Goal: Task Accomplishment & Management: Manage account settings

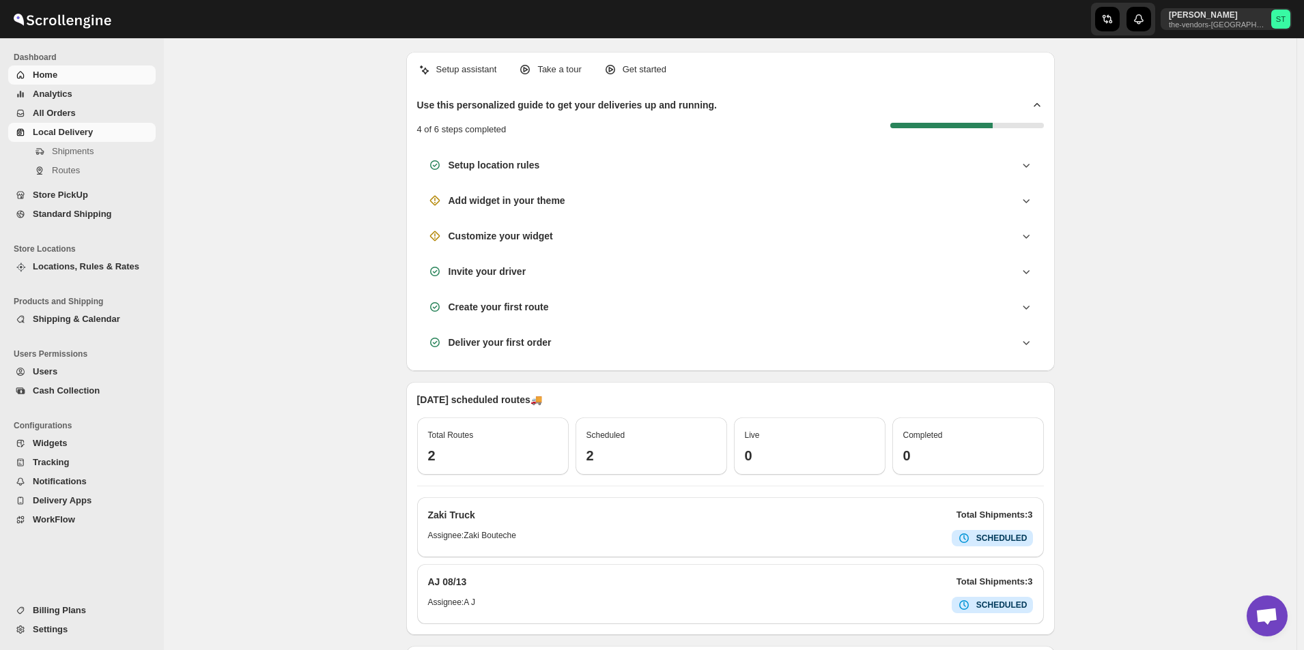
click at [62, 130] on span "Local Delivery" at bounding box center [63, 132] width 60 height 10
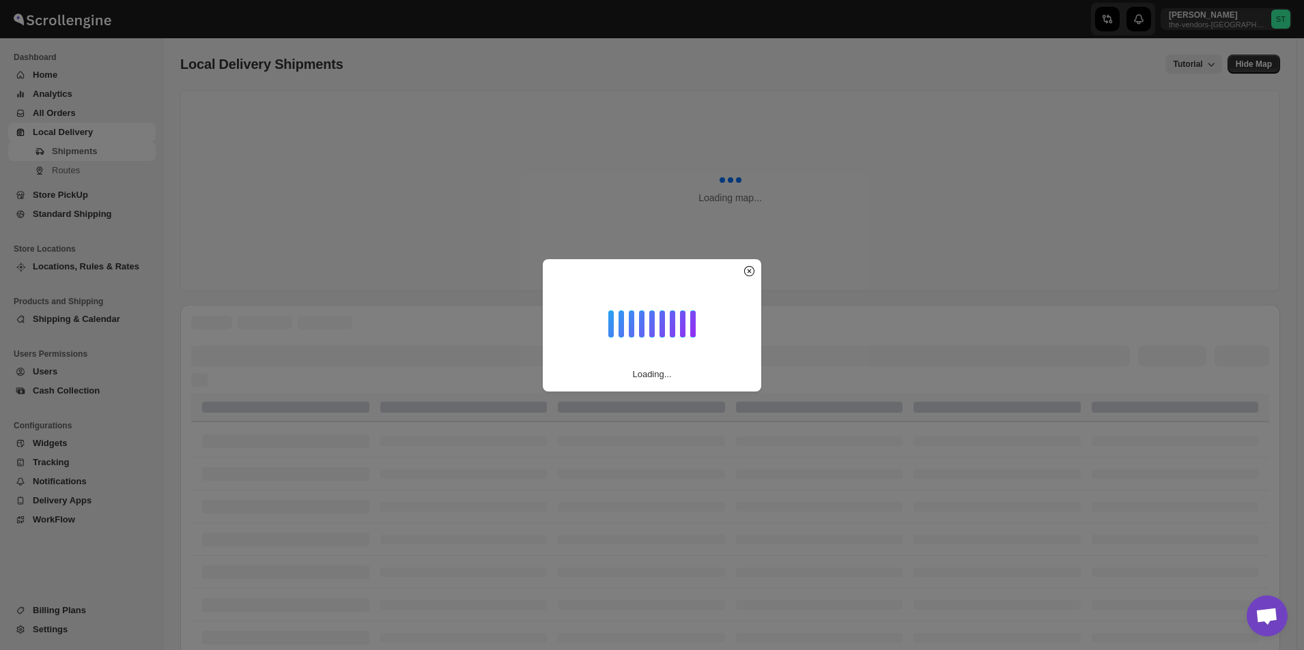
click at [69, 173] on div "Loading..." at bounding box center [652, 325] width 1304 height 650
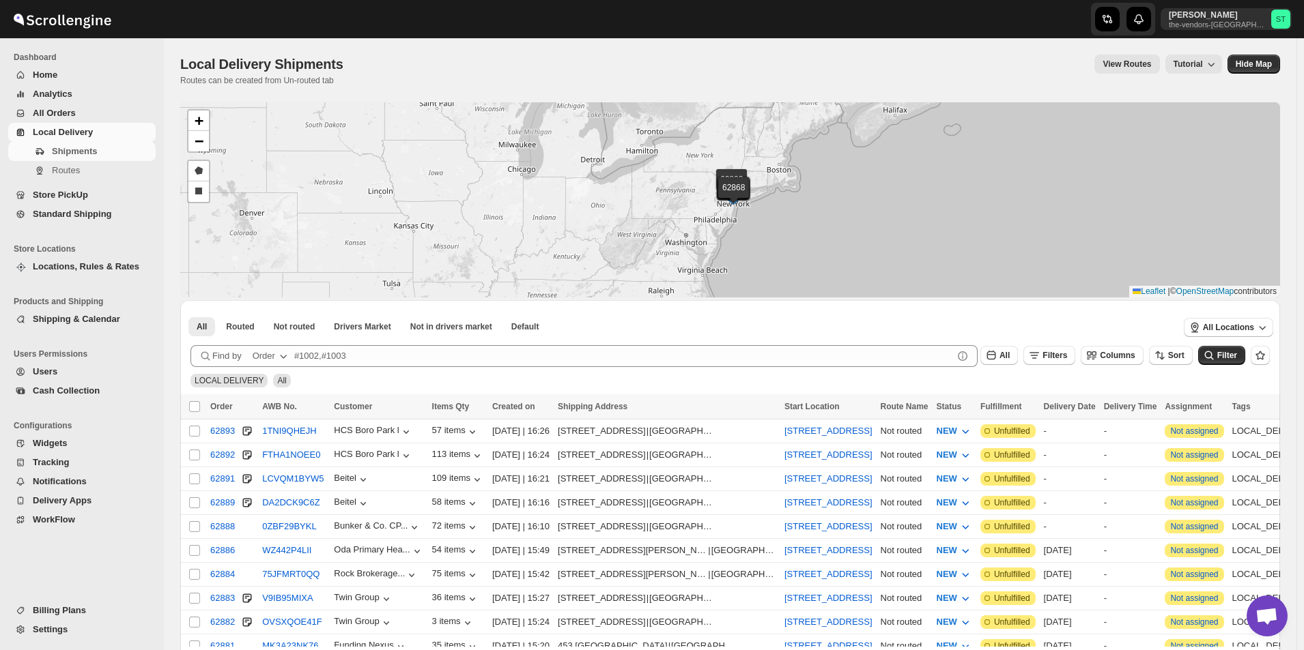
click at [69, 173] on span "Routes" at bounding box center [66, 170] width 28 height 10
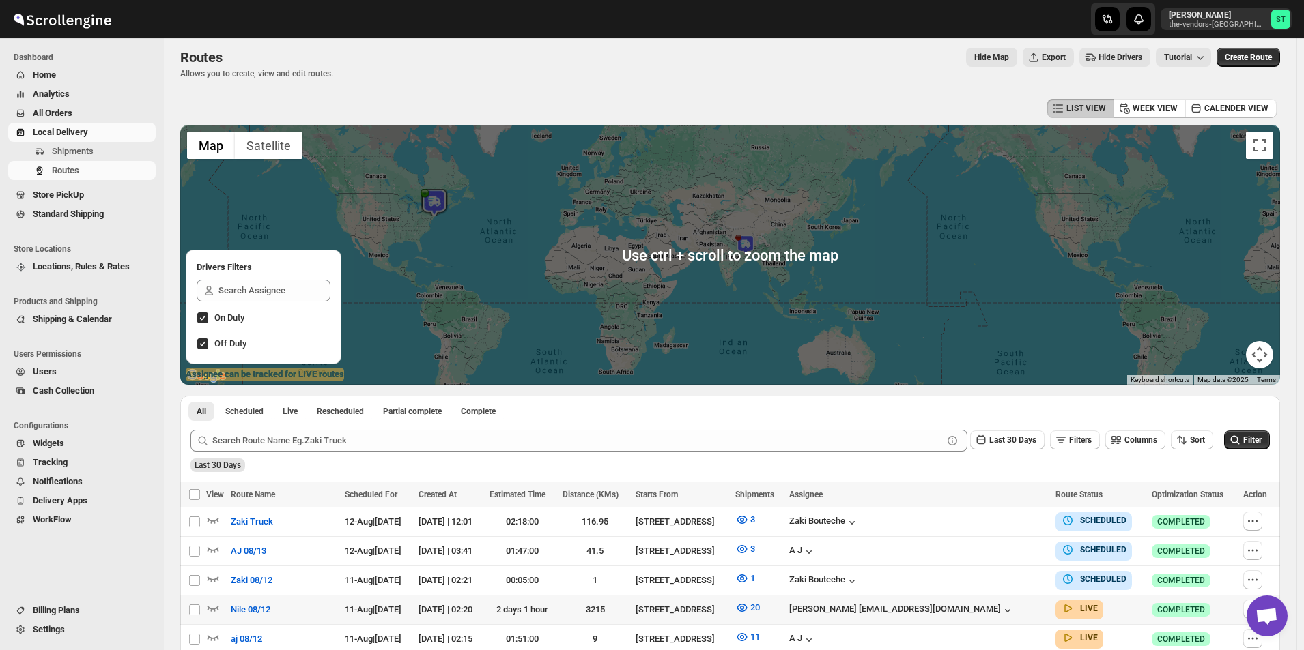
scroll to position [254, 0]
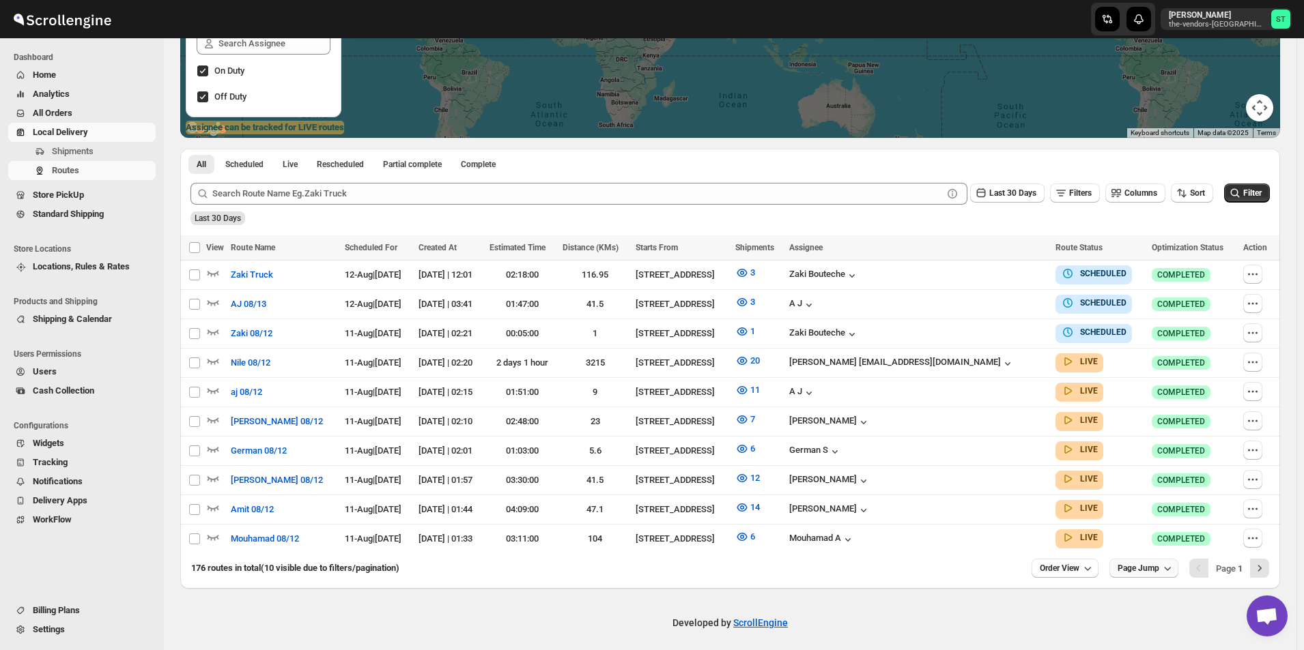
click at [1172, 564] on icon "button" at bounding box center [1167, 569] width 14 height 14
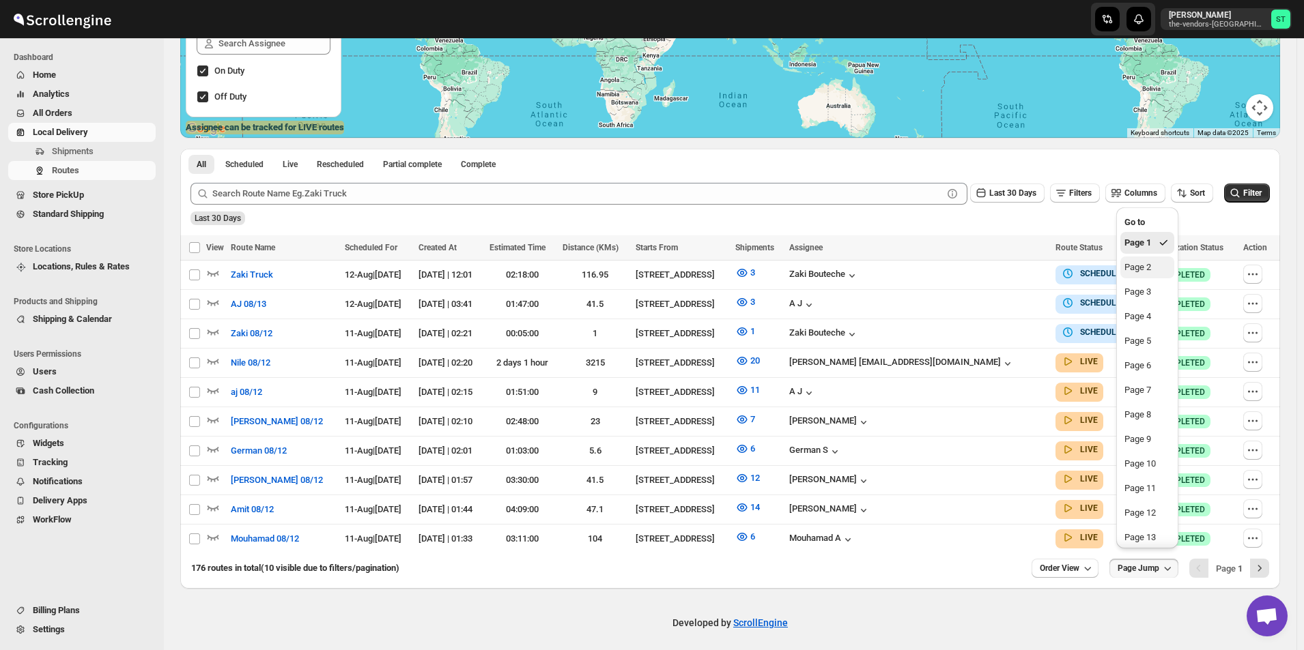
click at [1130, 273] on div "Page 2" at bounding box center [1137, 268] width 27 height 14
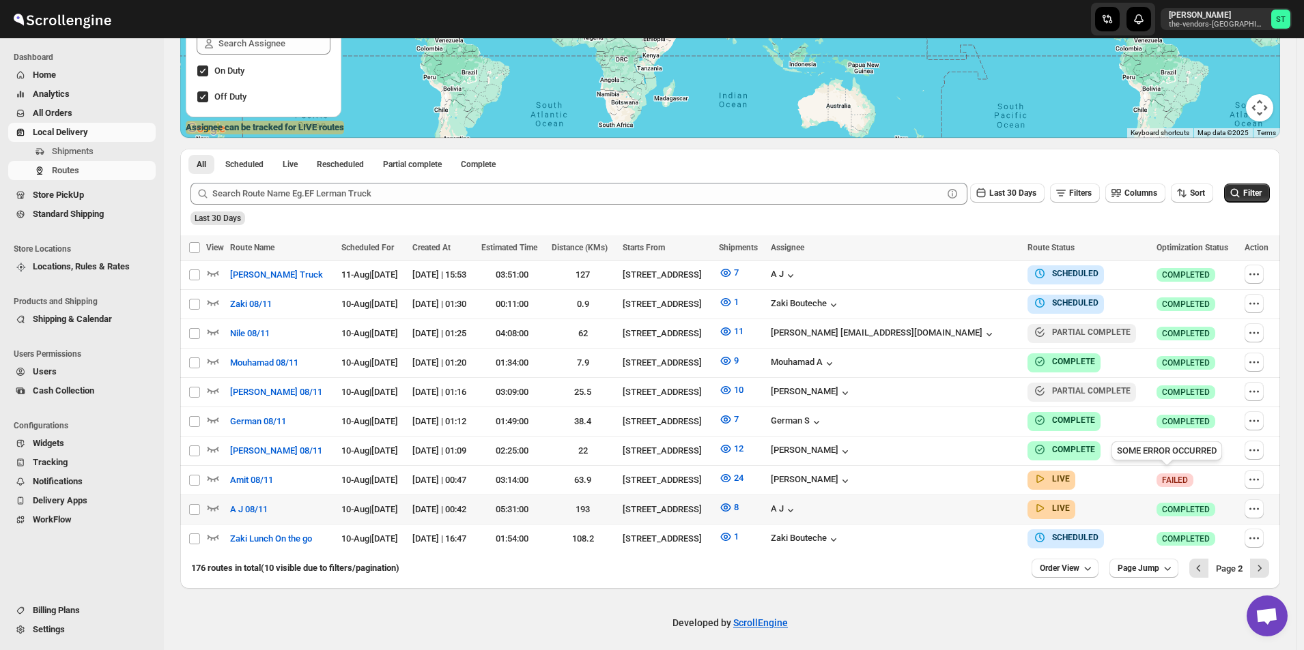
click at [775, 472] on div "View associated shipments" at bounding box center [781, 476] width 124 height 30
click at [730, 478] on icon "button" at bounding box center [725, 478] width 10 height 8
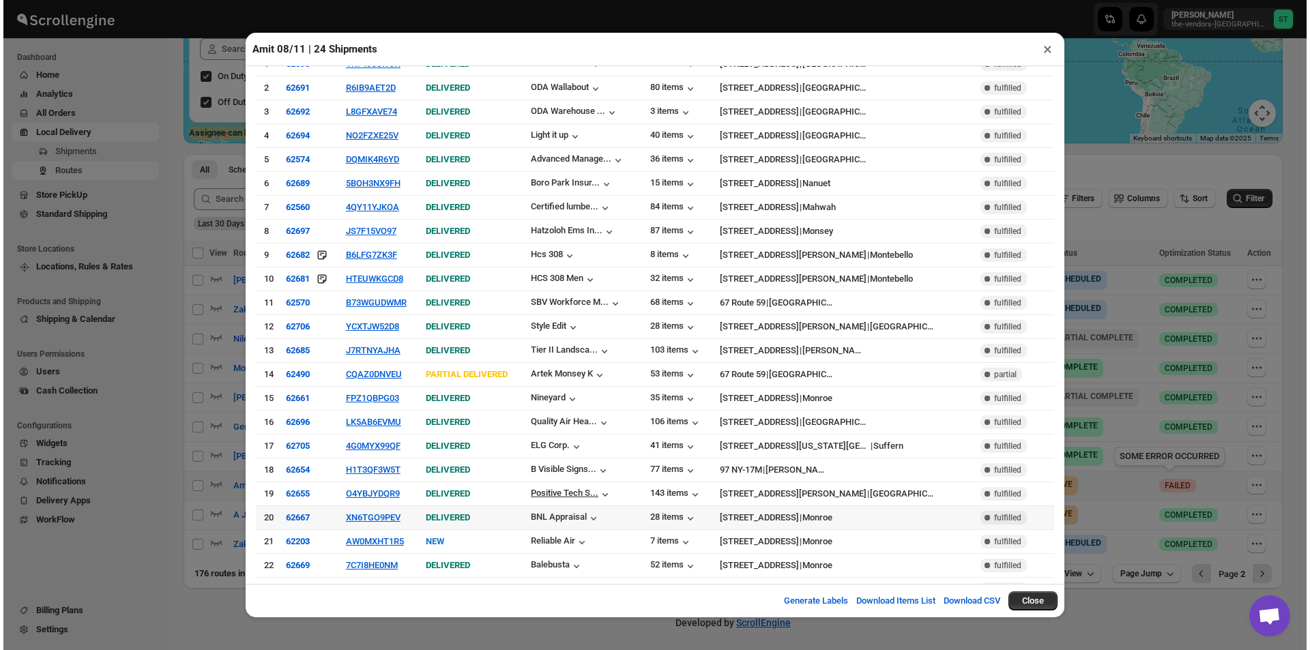
scroll to position [79, 0]
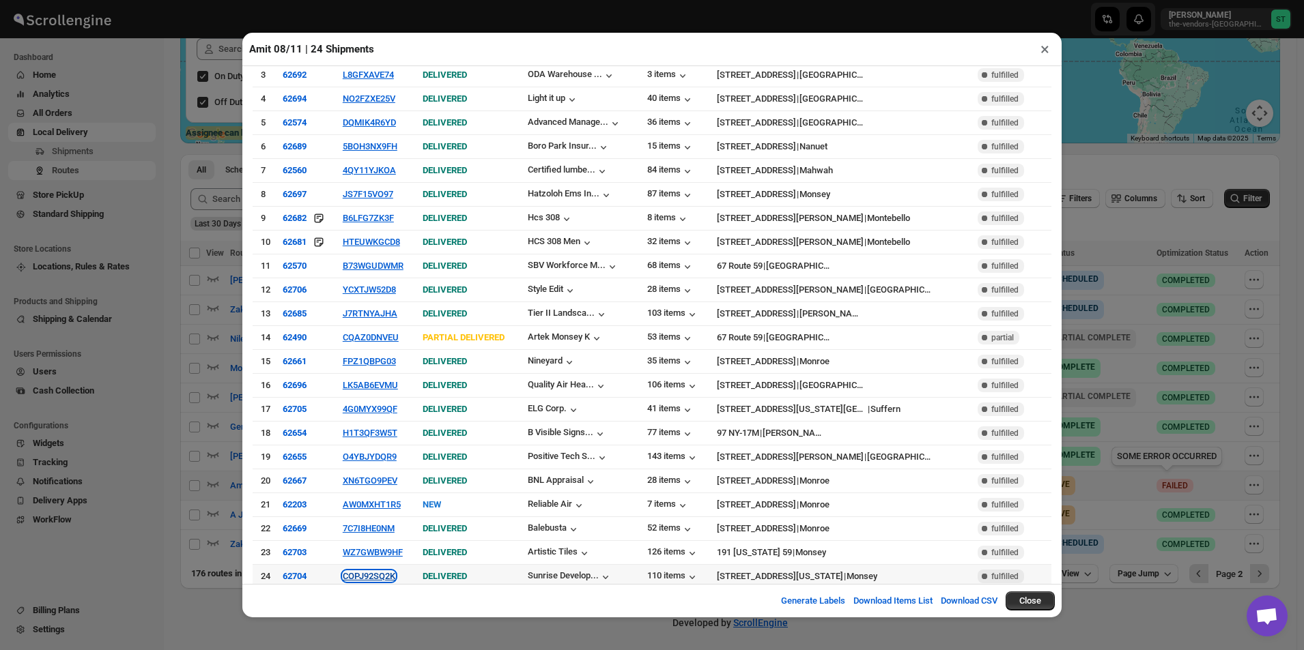
click at [373, 571] on button "COPJ92SQ2K" at bounding box center [369, 576] width 53 height 10
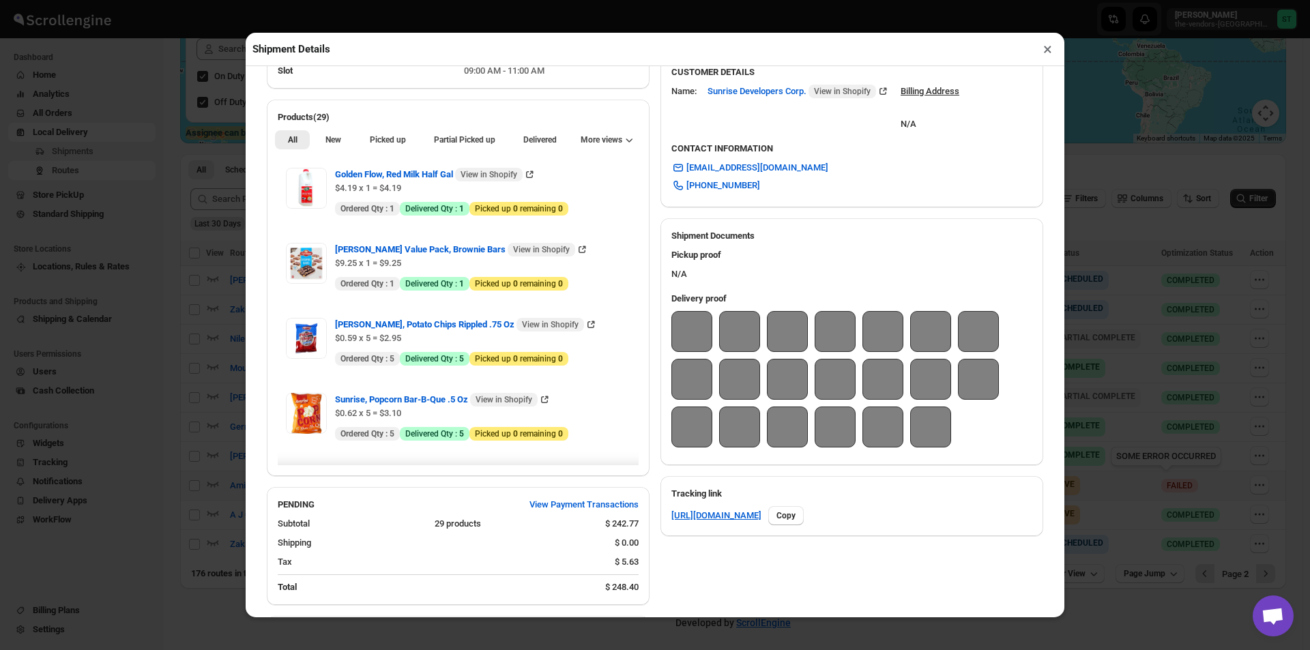
scroll to position [617, 0]
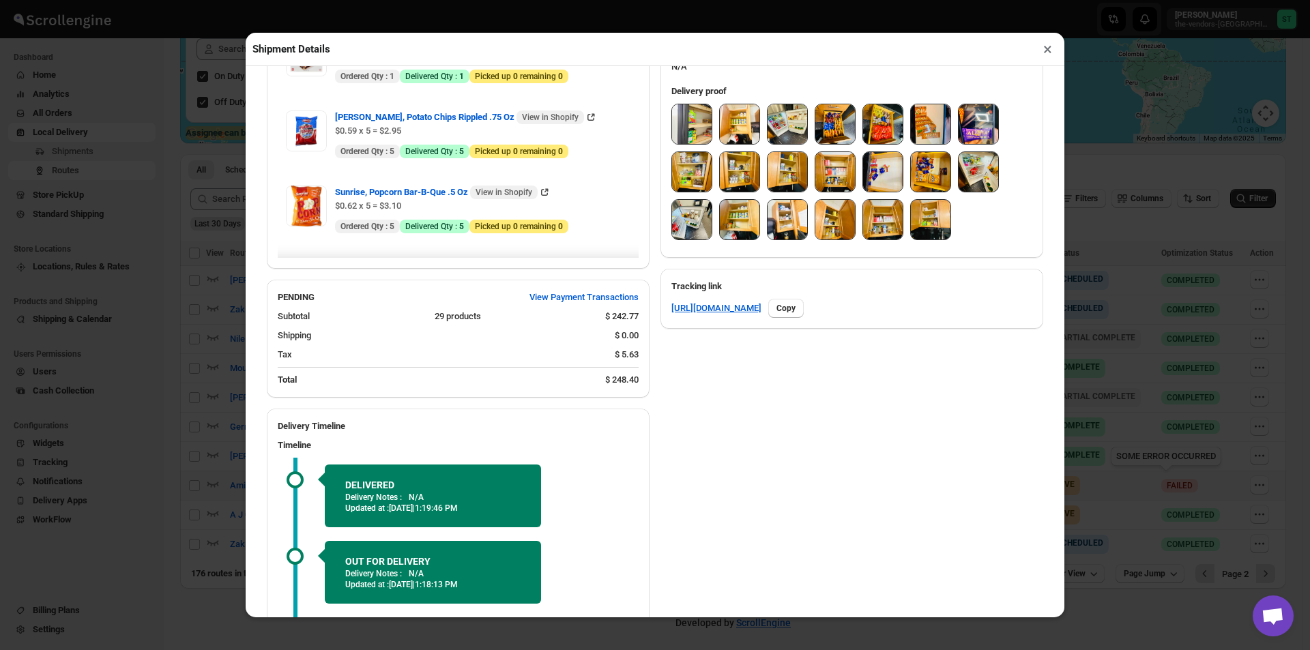
click at [697, 134] on img at bounding box center [692, 124] width 40 height 40
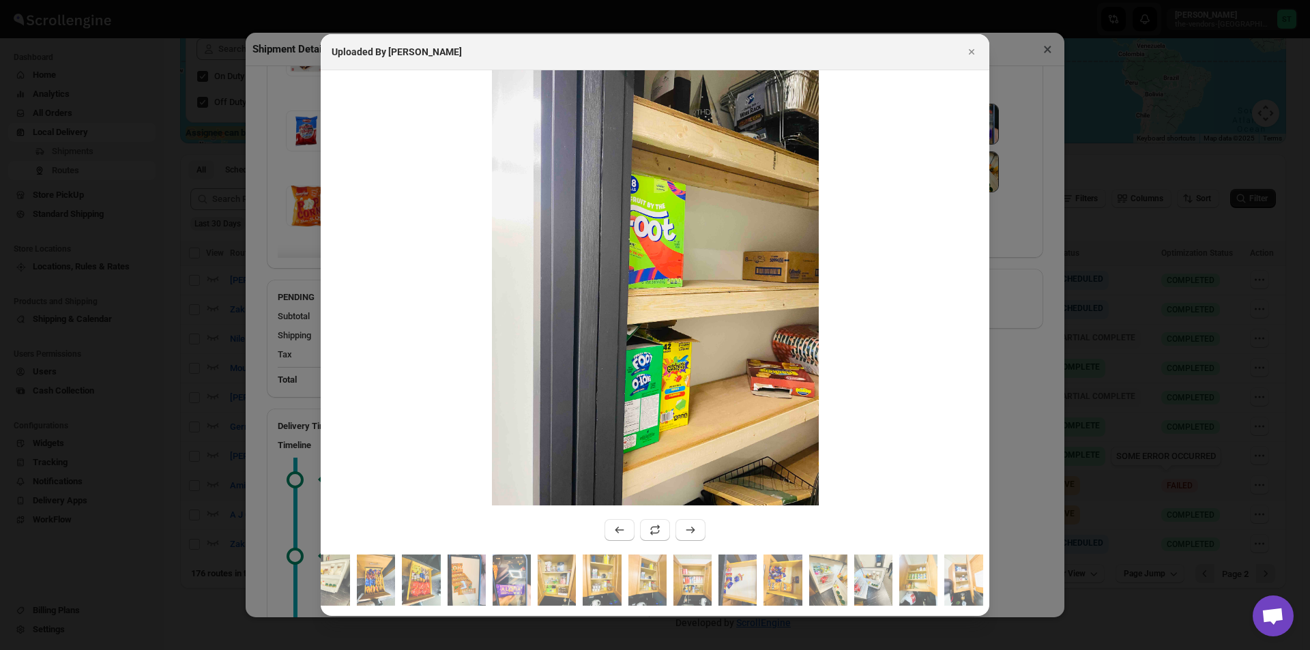
click at [699, 122] on img ":r1in:" at bounding box center [655, 288] width 327 height 436
click at [689, 528] on icon ":r1in:" at bounding box center [691, 530] width 14 height 14
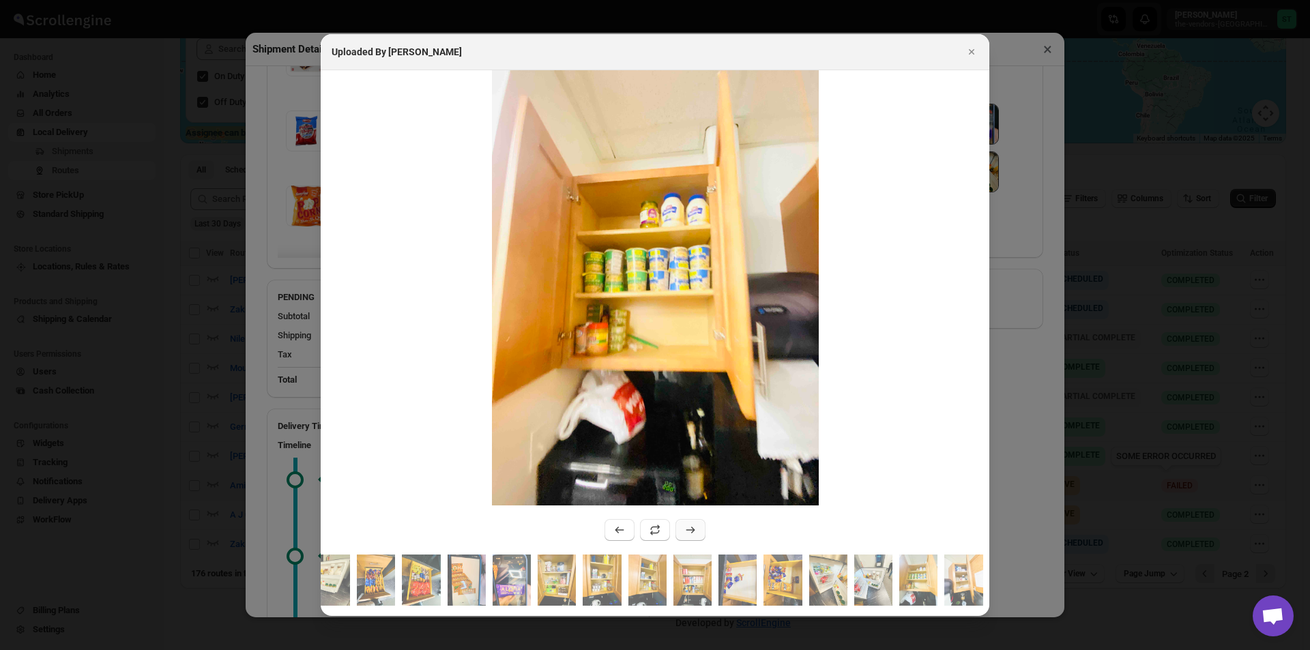
click at [689, 528] on icon ":r1in:" at bounding box center [691, 530] width 14 height 14
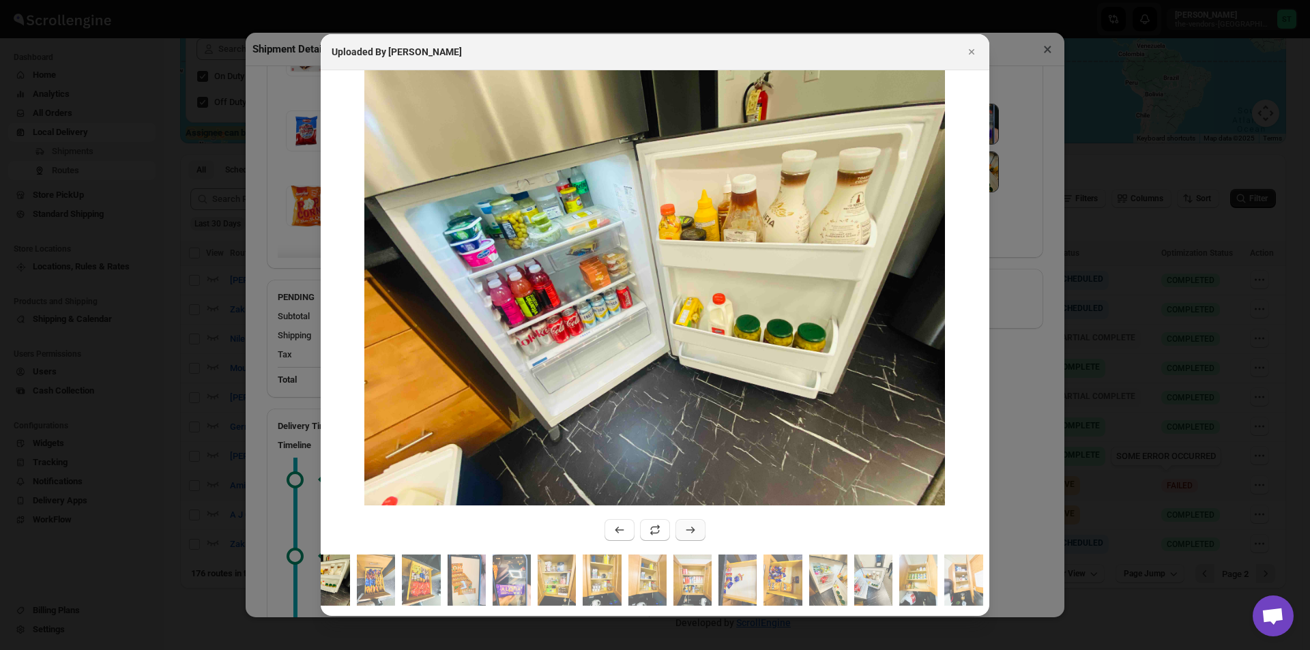
click at [695, 523] on icon ":r1in:" at bounding box center [691, 530] width 14 height 14
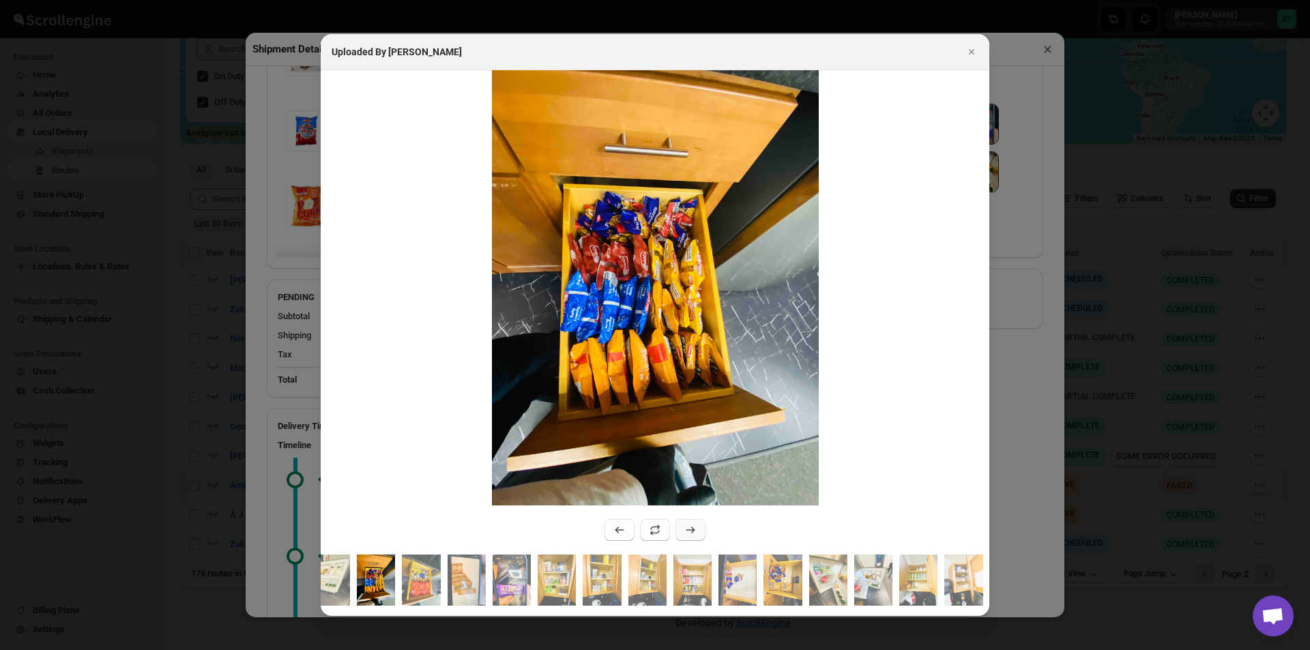
click at [695, 523] on icon ":r1in:" at bounding box center [691, 530] width 14 height 14
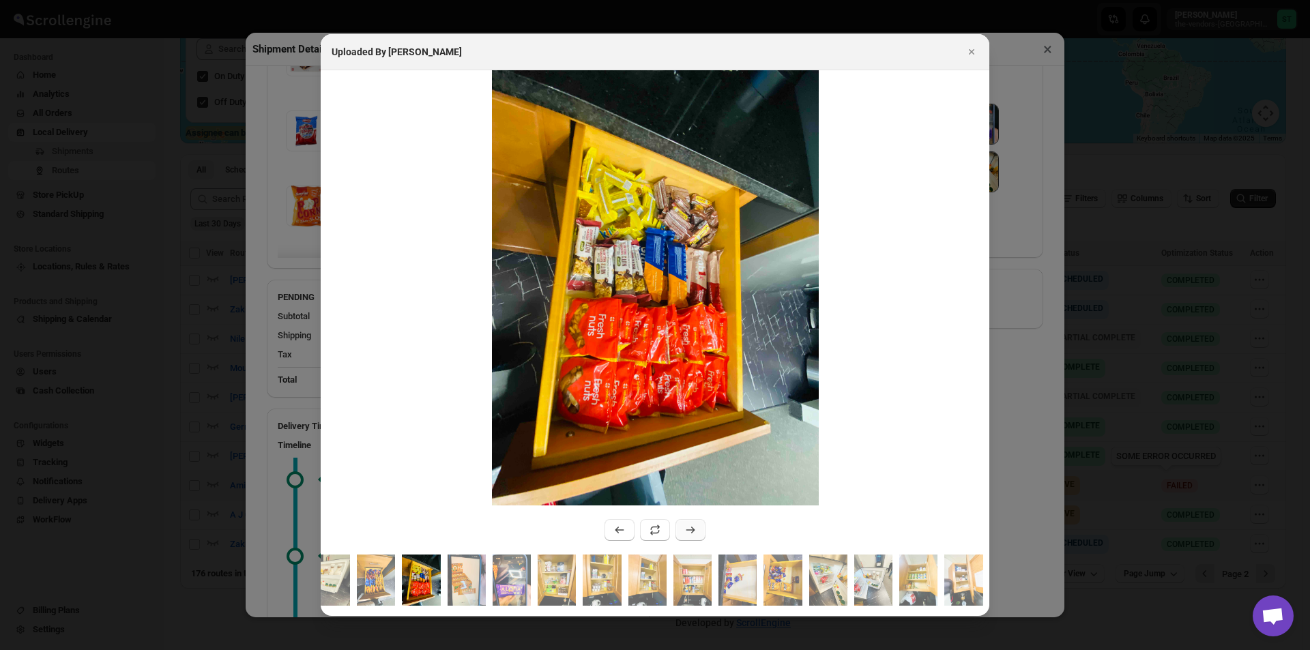
click at [695, 523] on icon ":r1in:" at bounding box center [691, 530] width 14 height 14
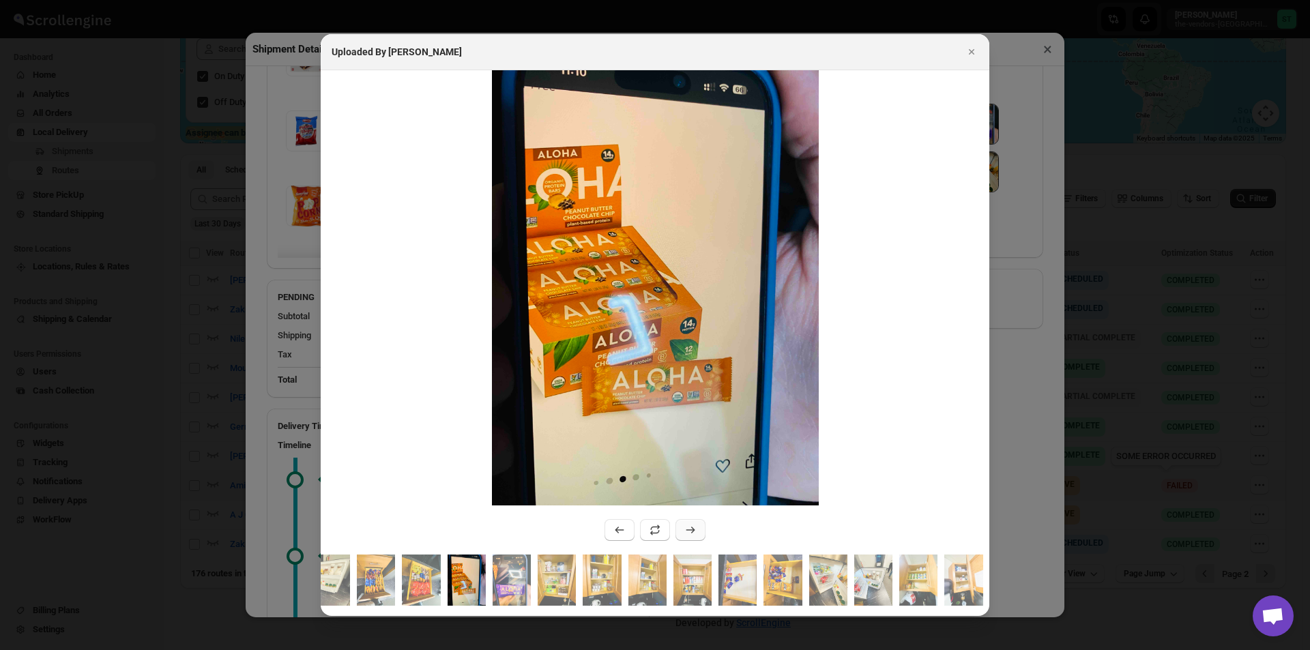
click at [695, 523] on icon ":r1in:" at bounding box center [691, 530] width 14 height 14
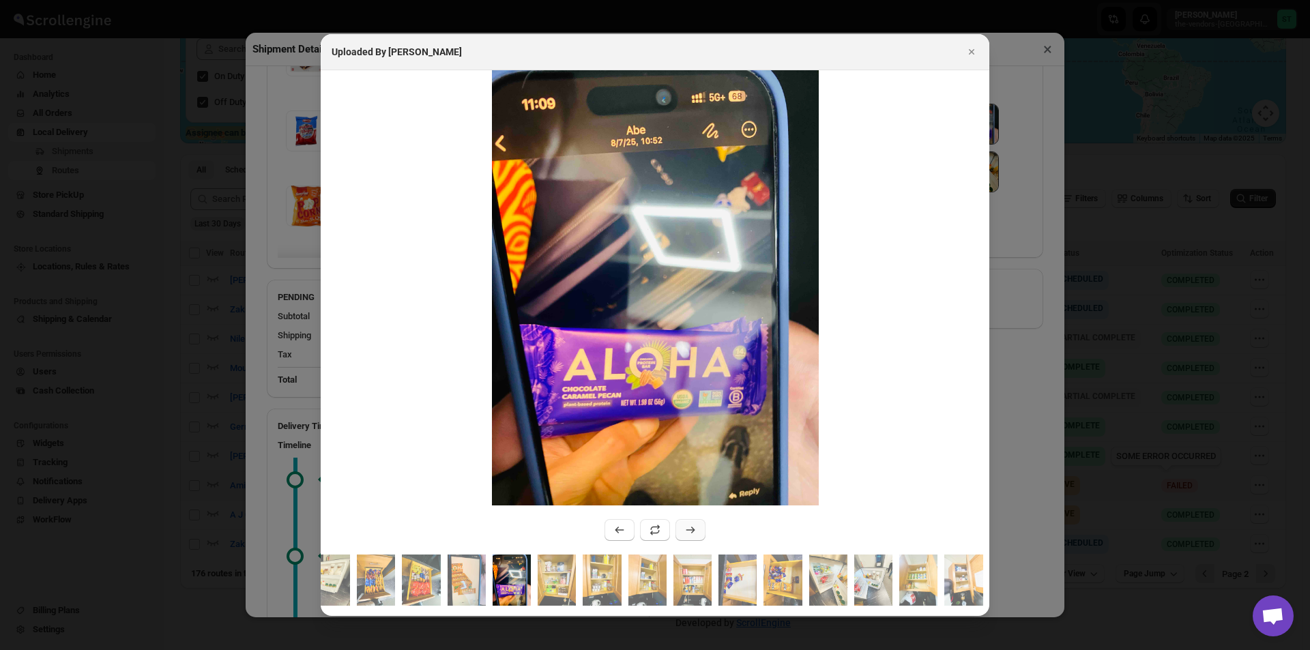
click at [684, 523] on icon ":r1in:" at bounding box center [691, 530] width 14 height 14
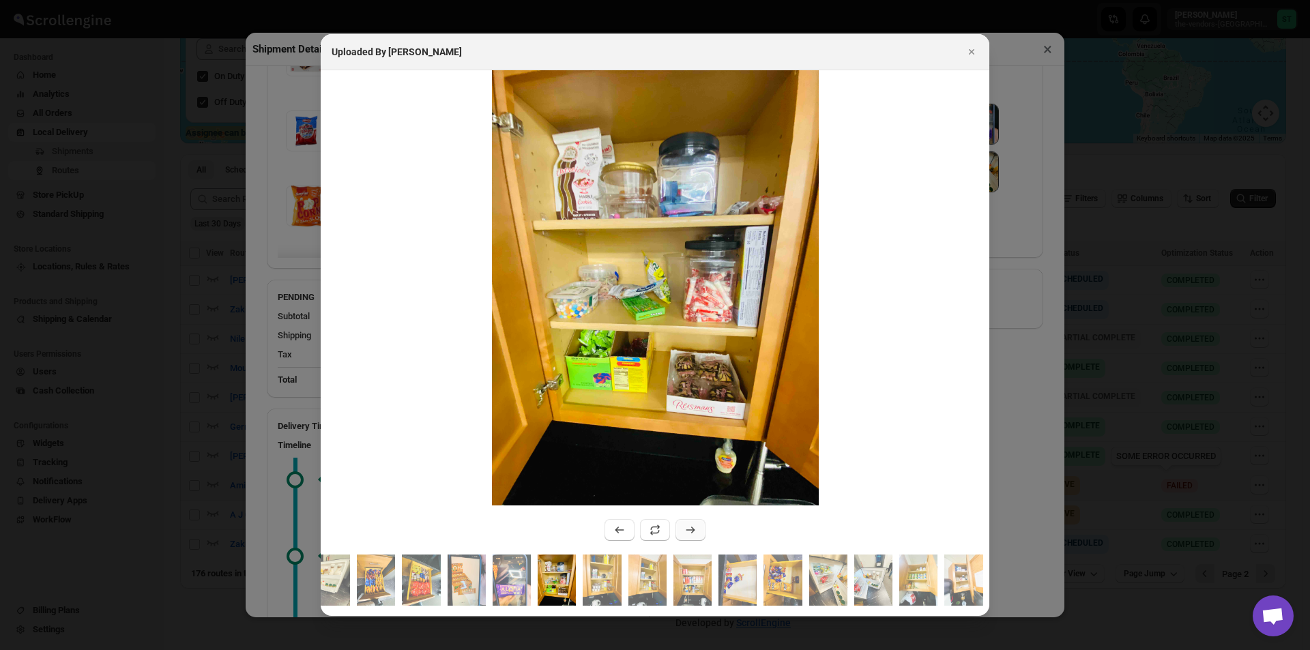
click at [684, 523] on icon ":r1in:" at bounding box center [691, 530] width 14 height 14
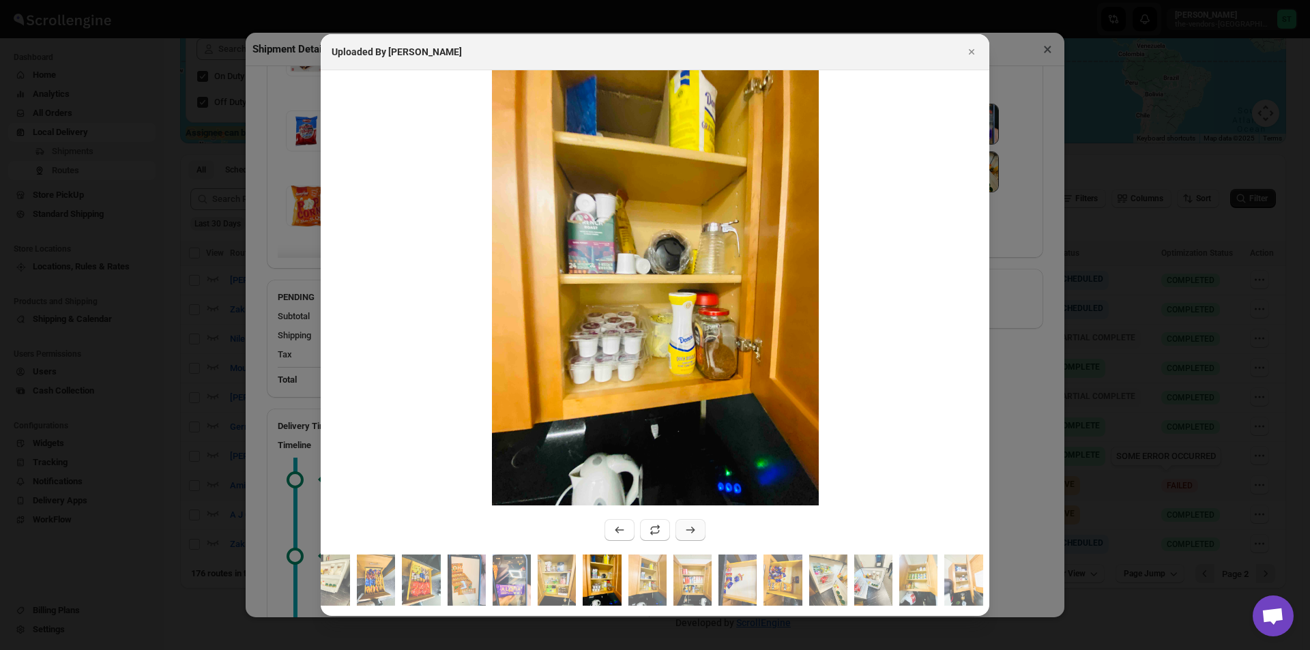
click at [684, 523] on icon ":r1in:" at bounding box center [691, 530] width 14 height 14
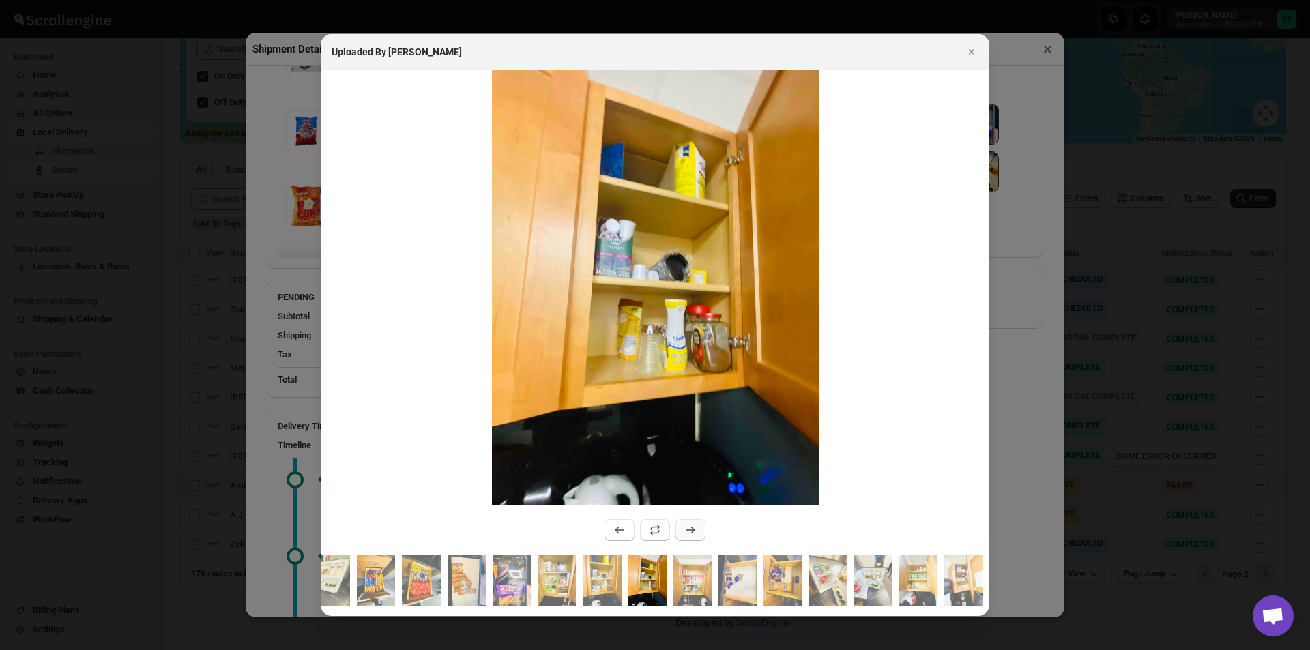
click at [684, 523] on icon ":r1in:" at bounding box center [691, 530] width 14 height 14
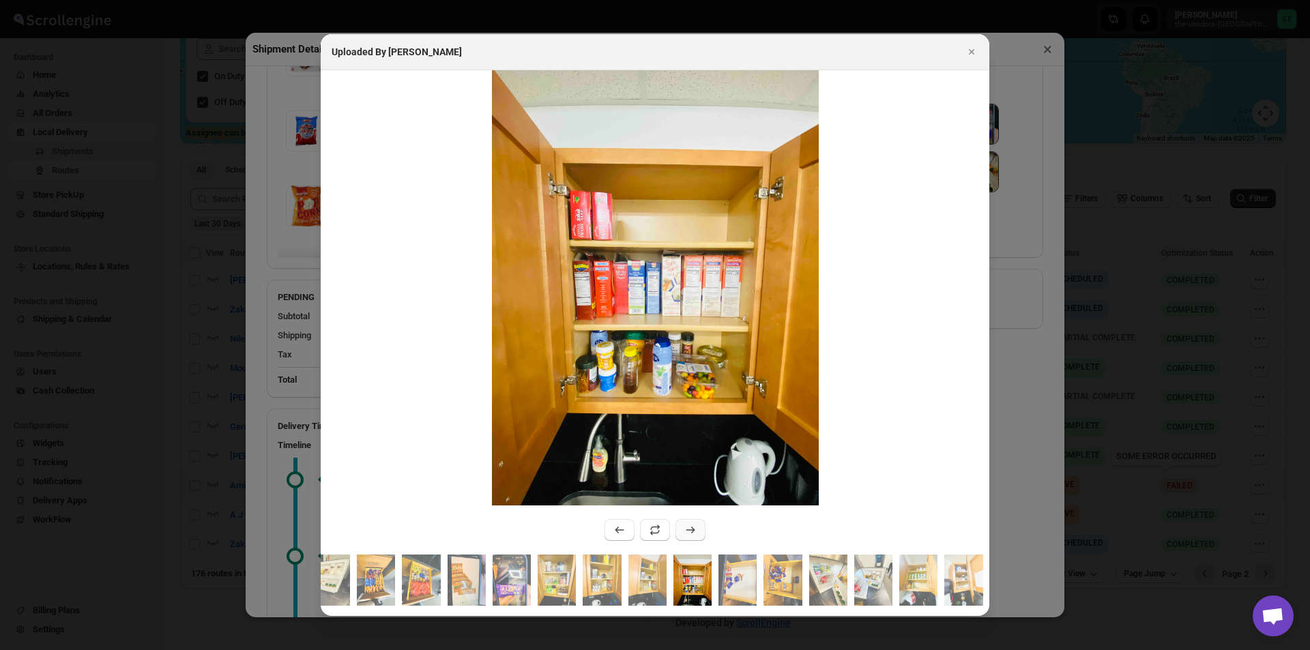
click at [684, 523] on icon ":r1in:" at bounding box center [691, 530] width 14 height 14
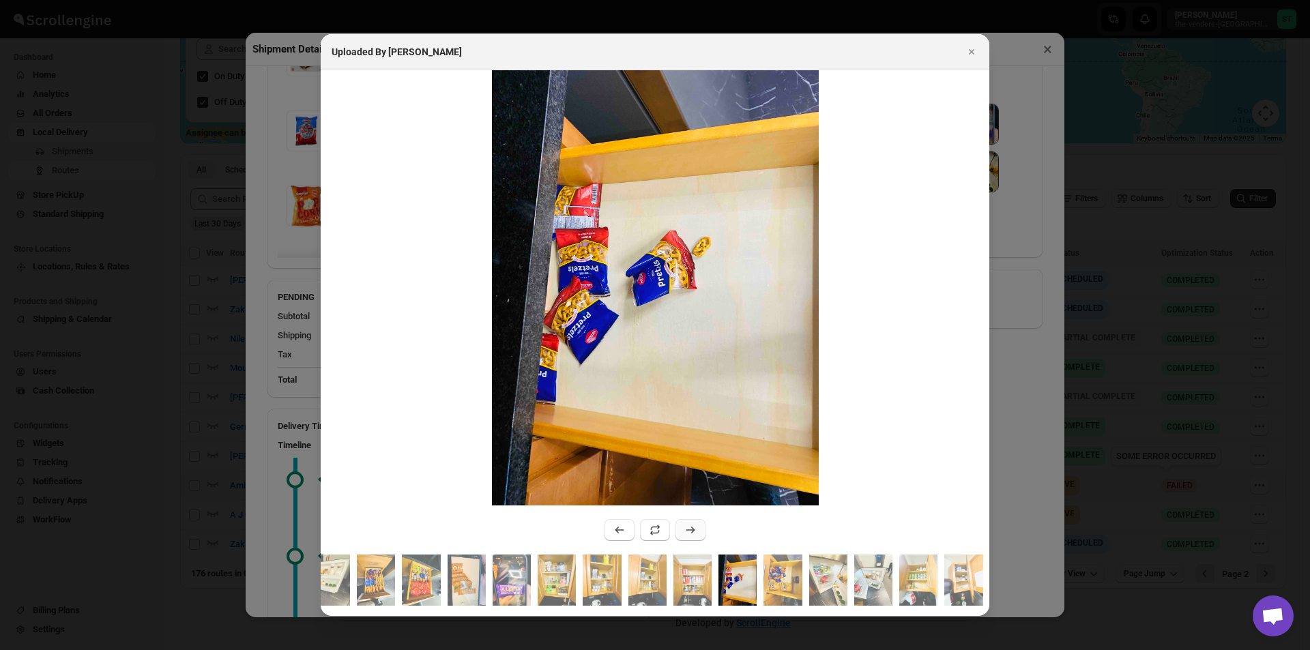
click at [684, 523] on icon ":r1in:" at bounding box center [691, 530] width 14 height 14
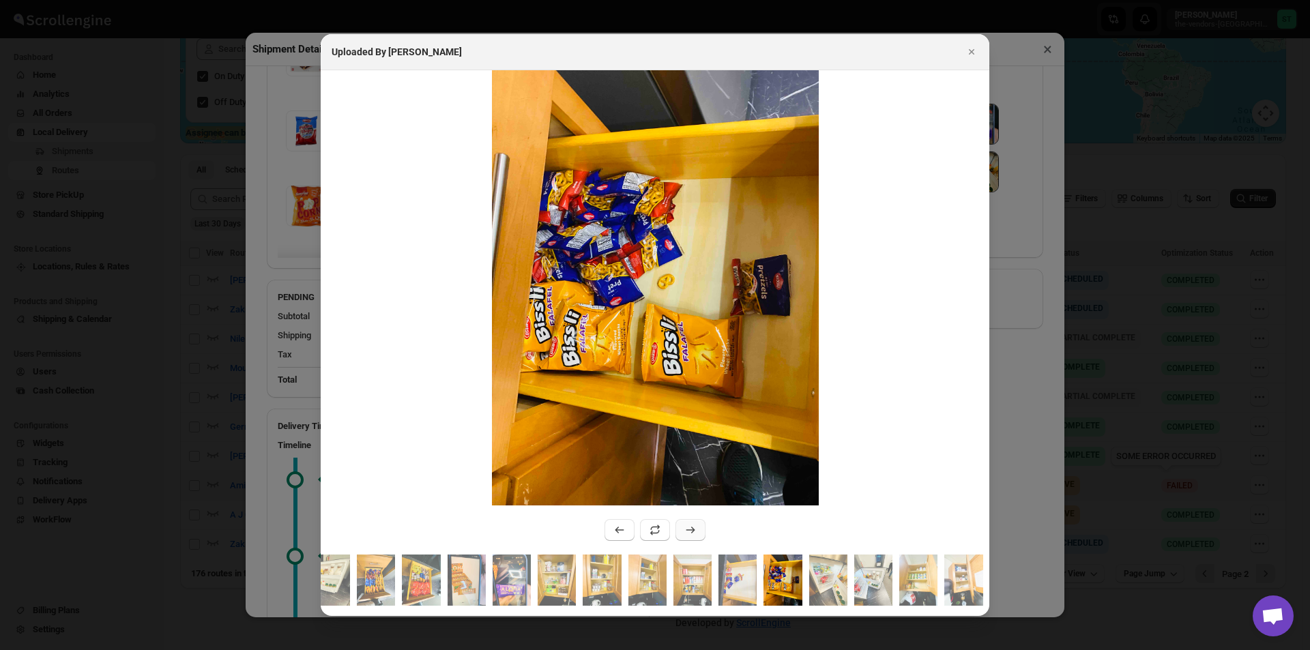
click at [684, 523] on icon ":r1in:" at bounding box center [691, 530] width 14 height 14
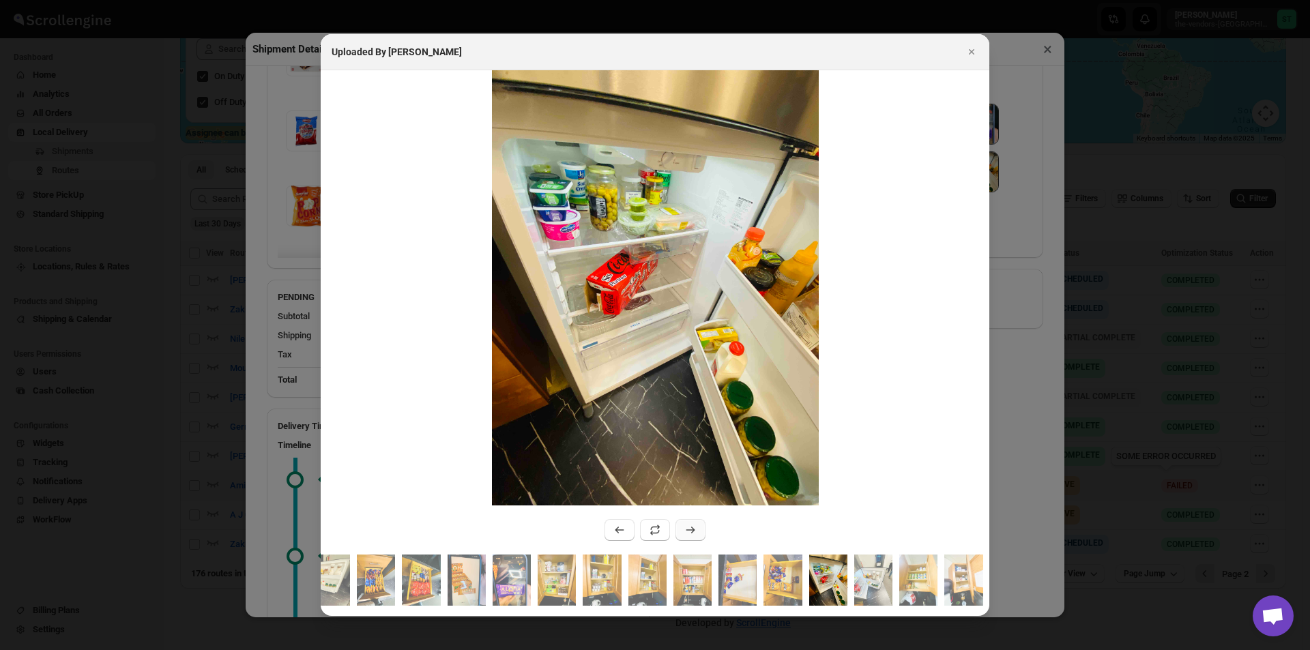
click at [684, 523] on icon ":r1in:" at bounding box center [691, 530] width 14 height 14
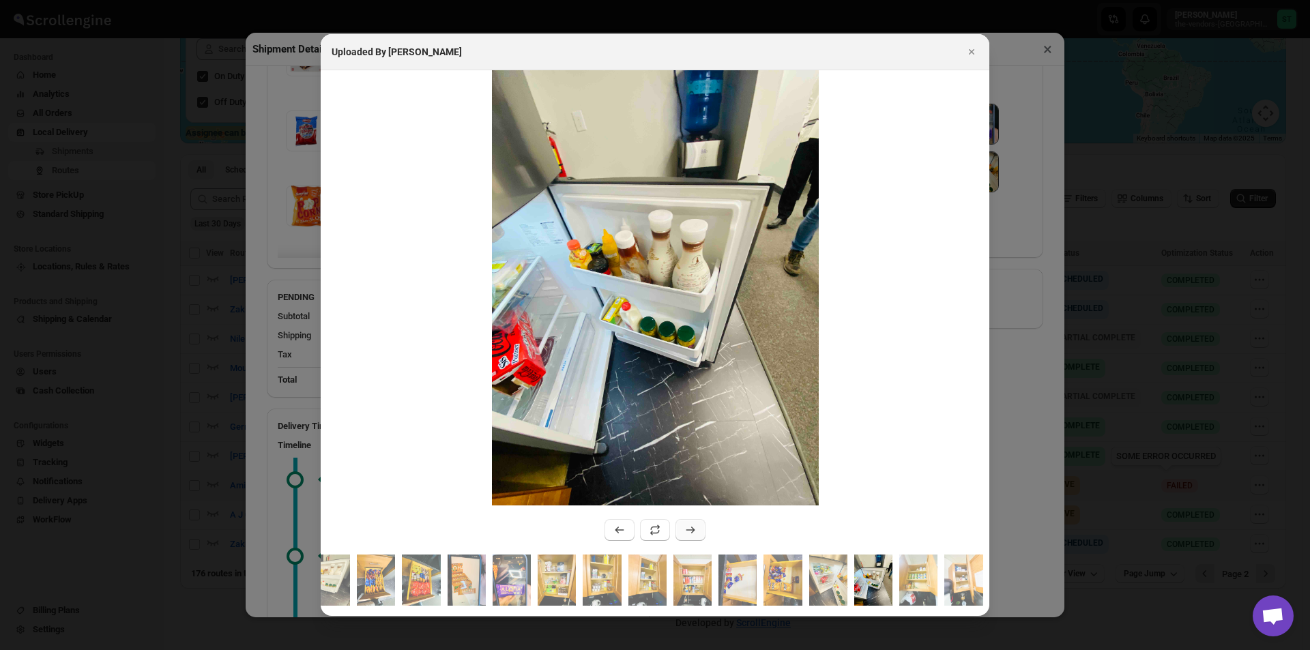
click at [684, 523] on icon ":r1in:" at bounding box center [691, 530] width 14 height 14
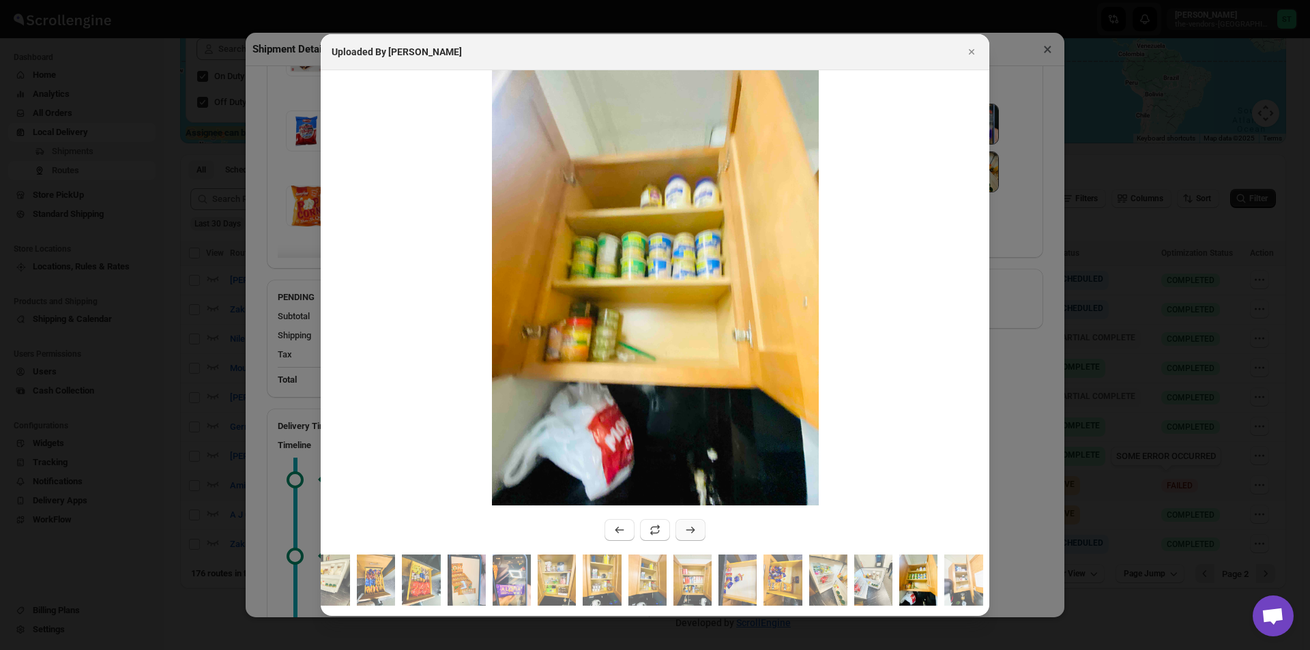
click at [684, 523] on icon ":r1in:" at bounding box center [691, 530] width 14 height 14
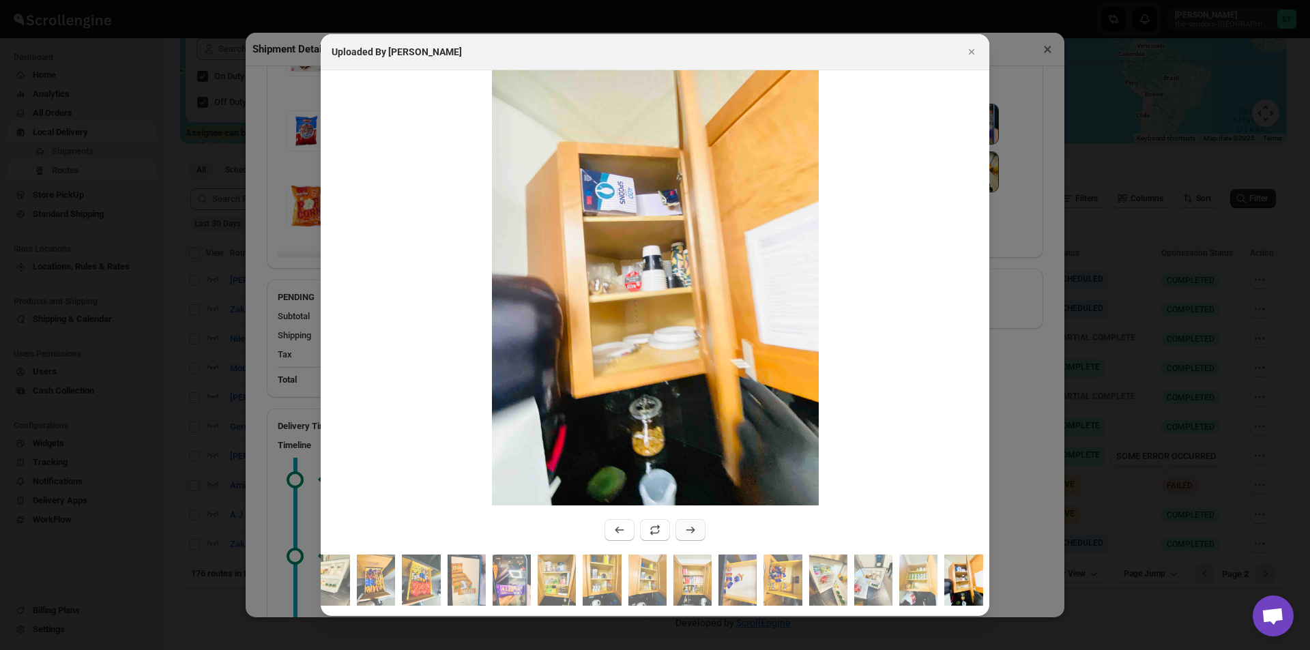
click at [684, 523] on icon ":r1in:" at bounding box center [691, 530] width 14 height 14
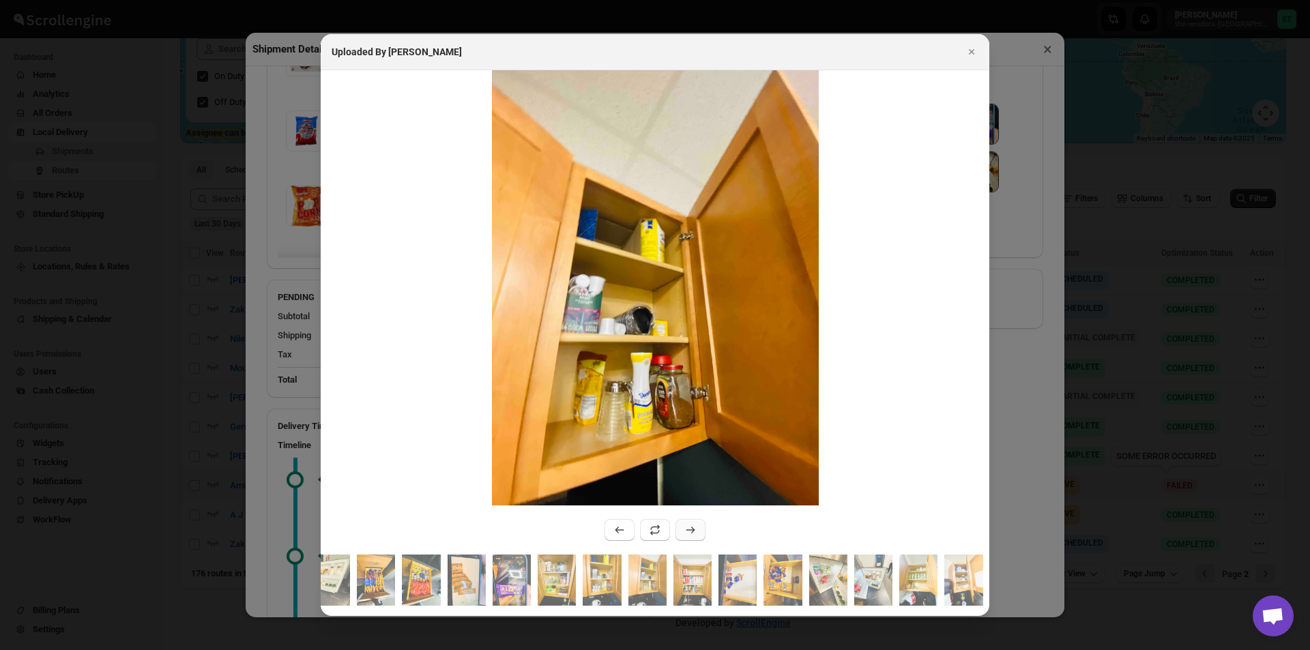
click at [684, 523] on icon ":r1in:" at bounding box center [691, 530] width 14 height 14
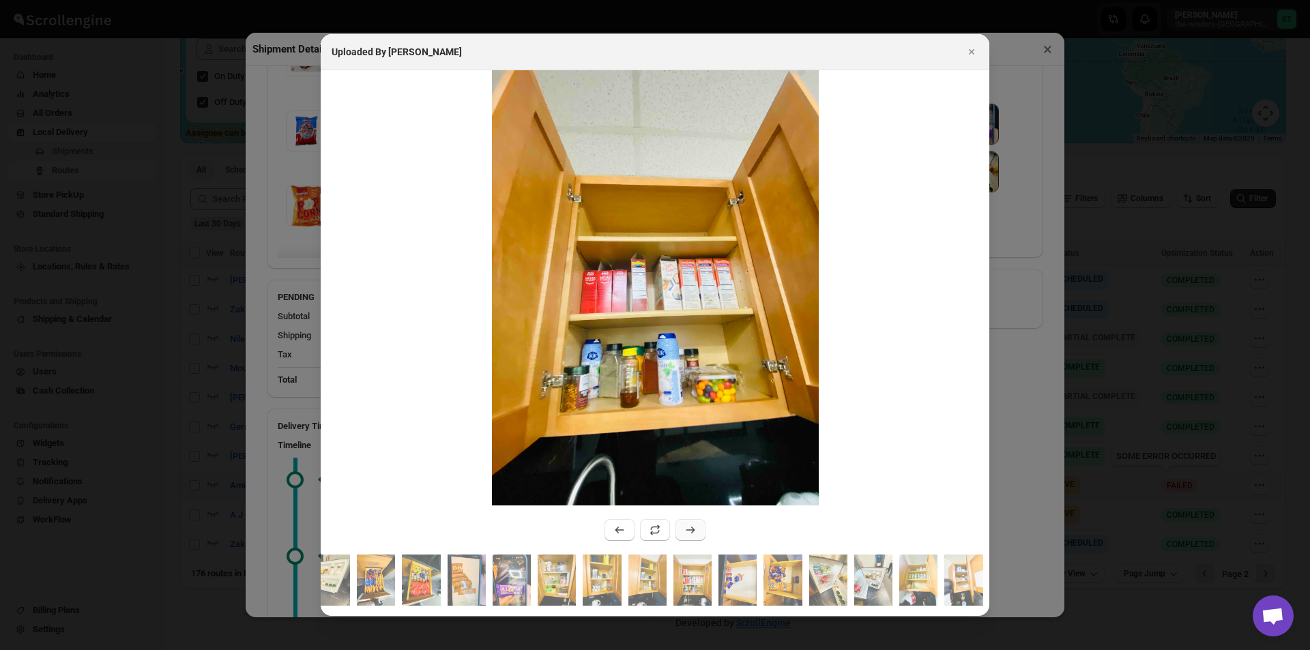
click at [684, 523] on icon ":r1in:" at bounding box center [691, 530] width 14 height 14
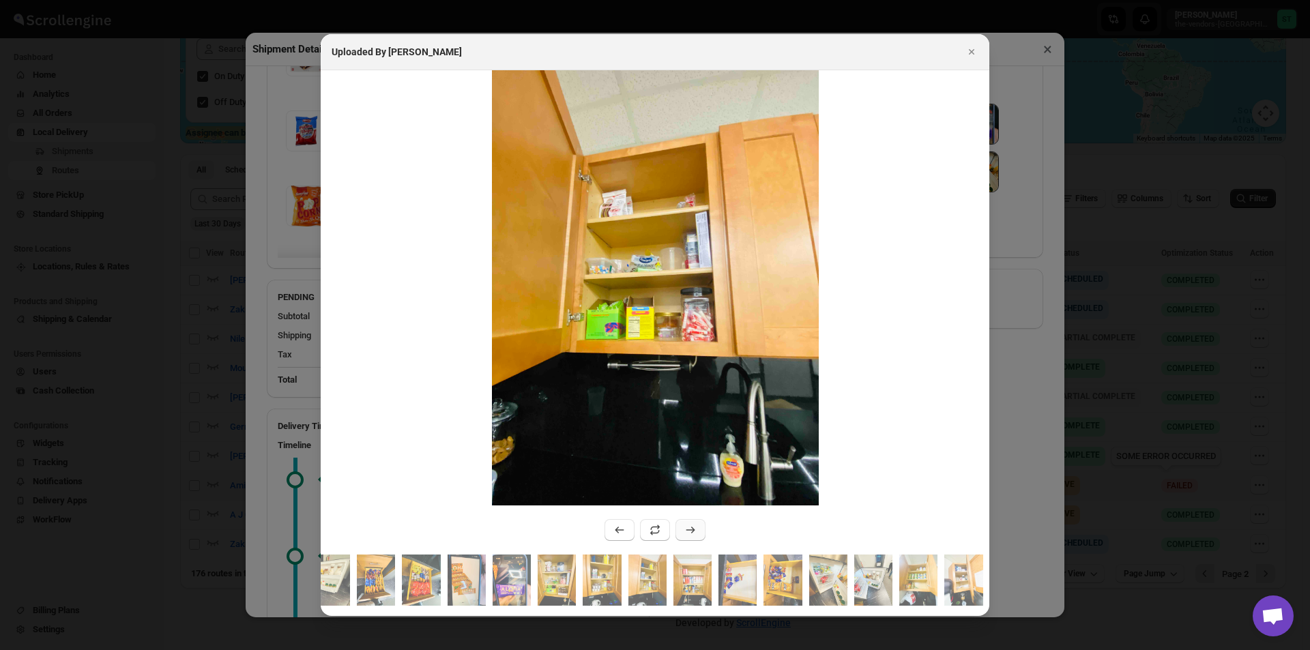
click at [684, 523] on icon ":r1in:" at bounding box center [691, 530] width 14 height 14
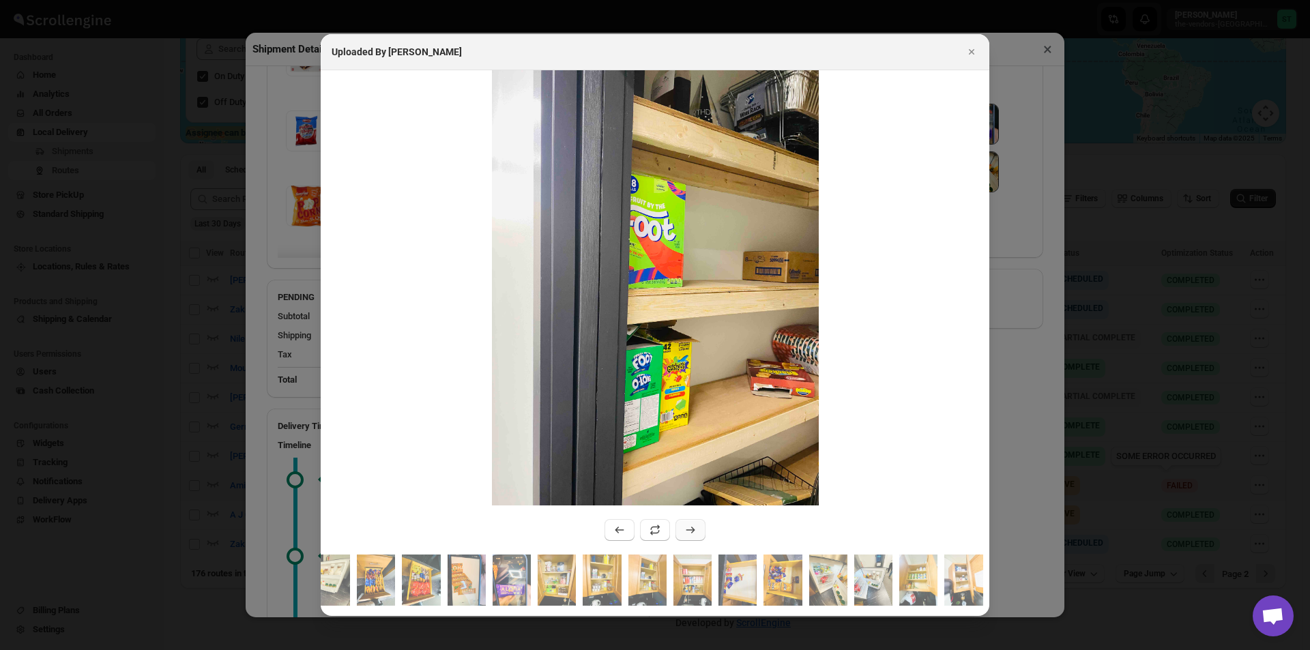
click at [684, 523] on icon ":r1in:" at bounding box center [691, 530] width 14 height 14
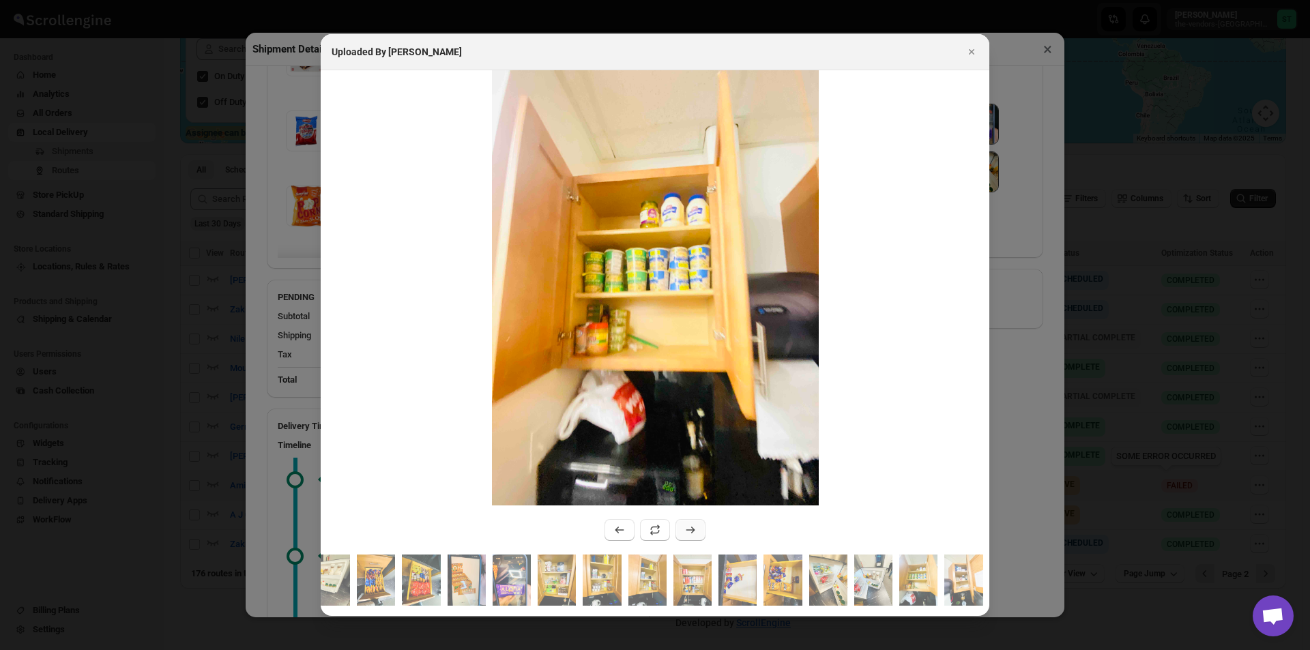
click at [684, 523] on icon ":r1in:" at bounding box center [691, 530] width 14 height 14
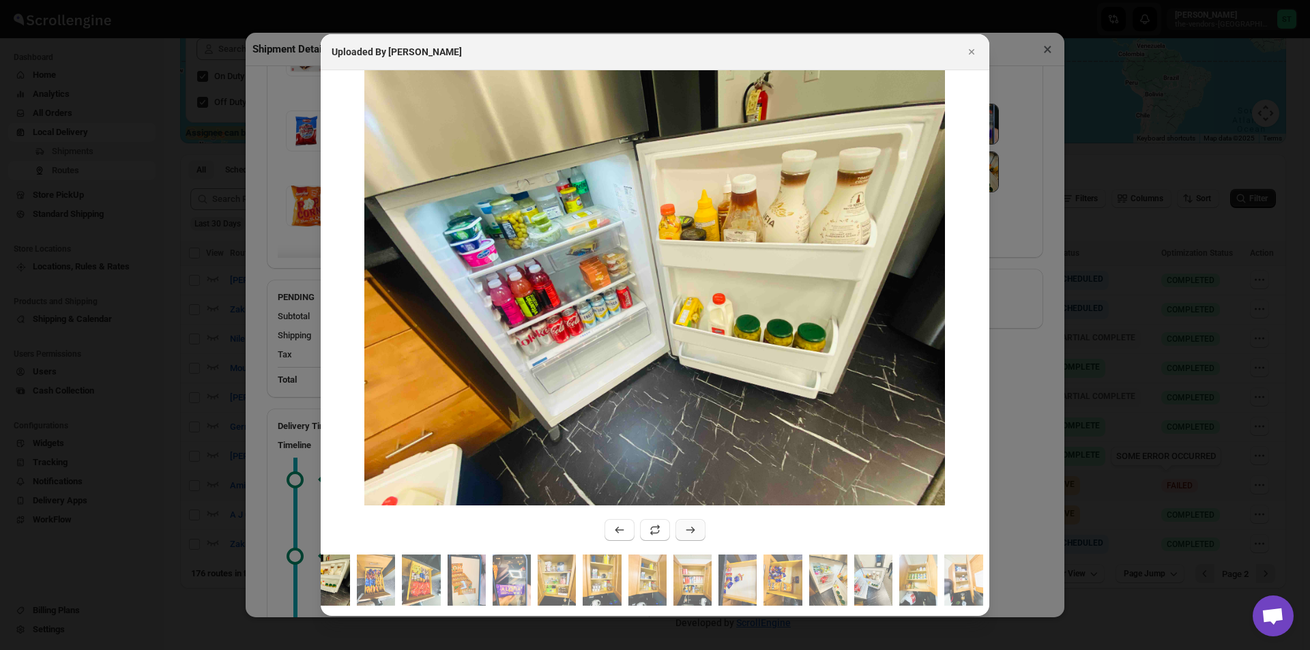
click at [684, 523] on icon ":r1in:" at bounding box center [691, 530] width 14 height 14
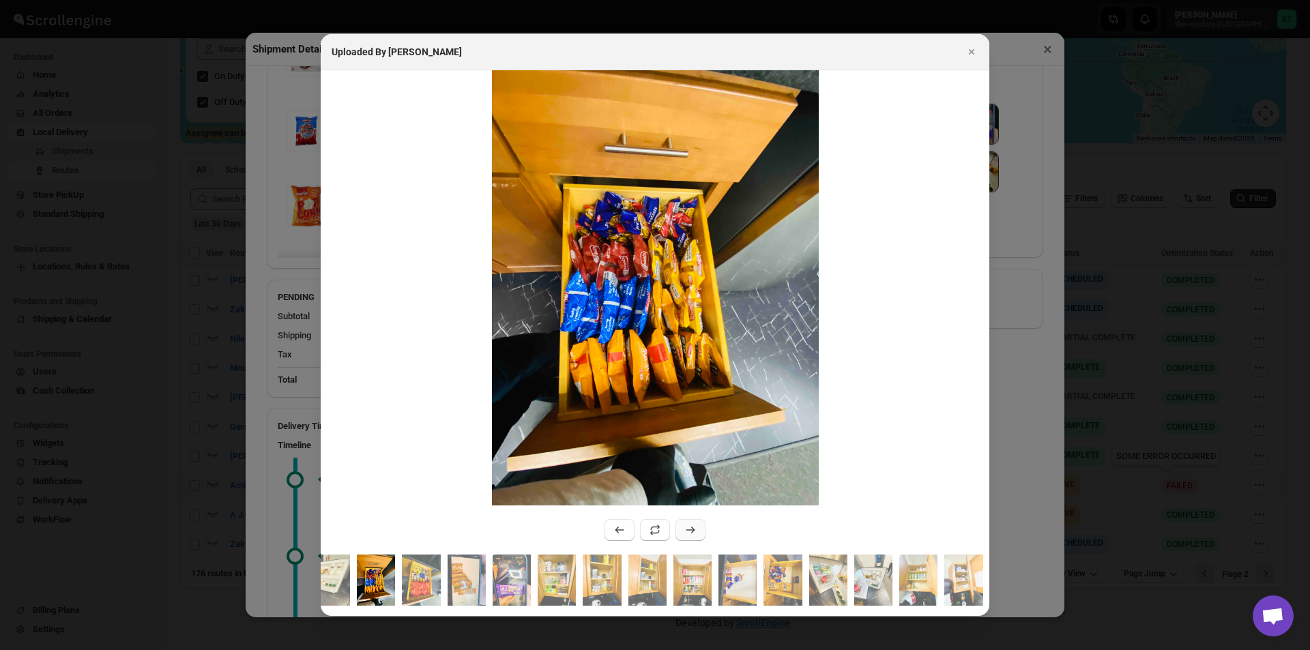
click at [683, 521] on button ":r1in:" at bounding box center [691, 530] width 30 height 22
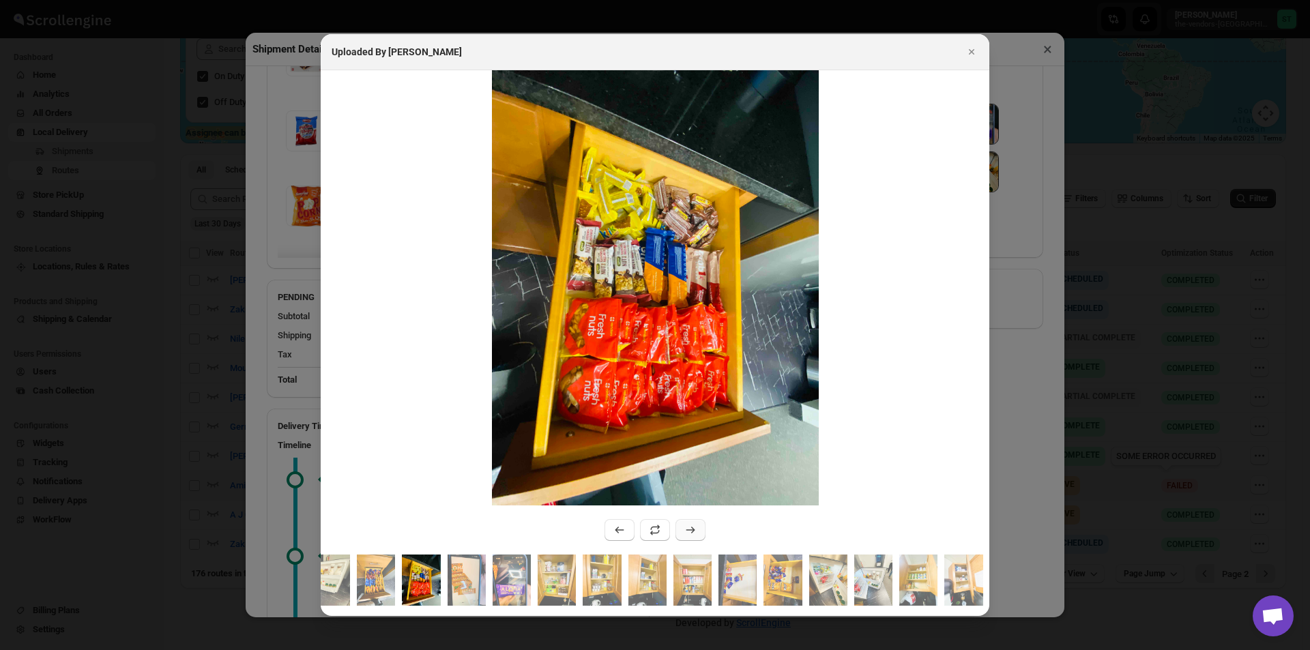
click at [683, 521] on button ":r1in:" at bounding box center [691, 530] width 30 height 22
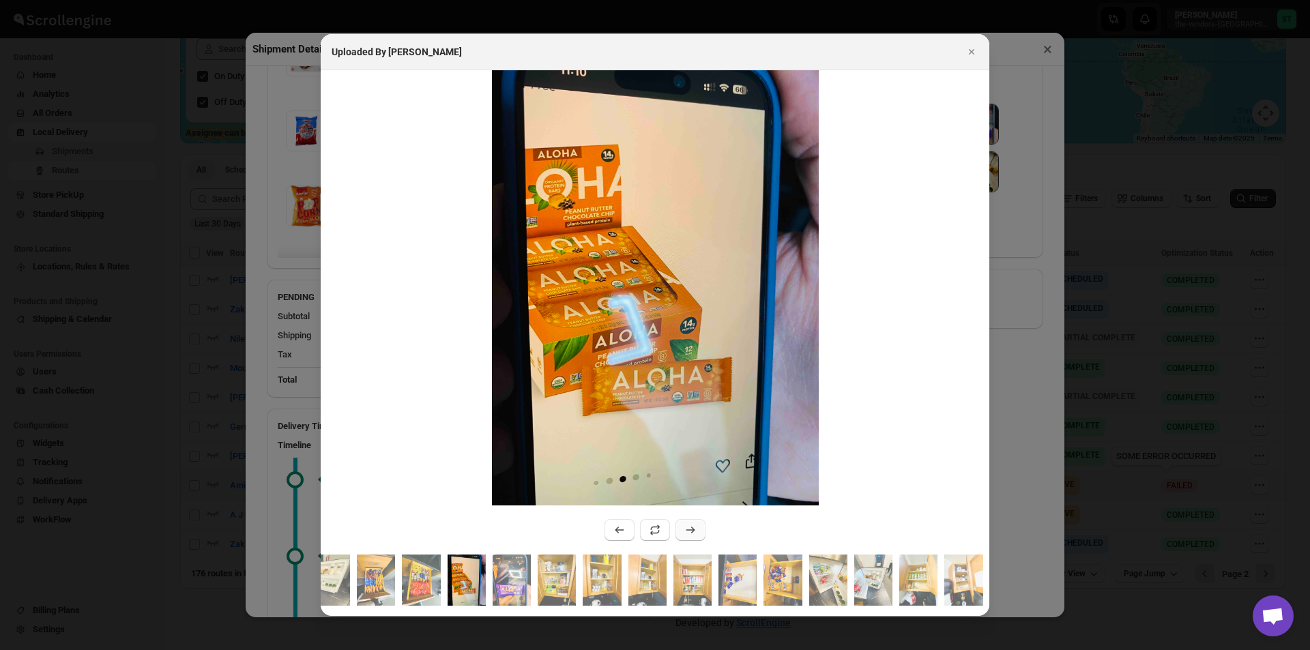
click at [689, 523] on icon ":r1in:" at bounding box center [691, 530] width 14 height 14
